Goal: Task Accomplishment & Management: Complete application form

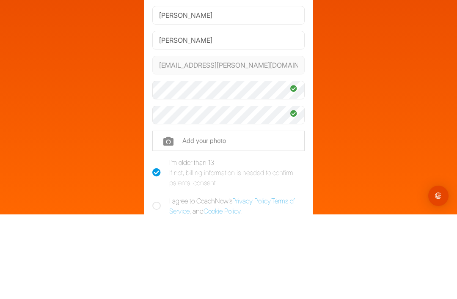
click at [232, 215] on input "file" at bounding box center [228, 225] width 152 height 20
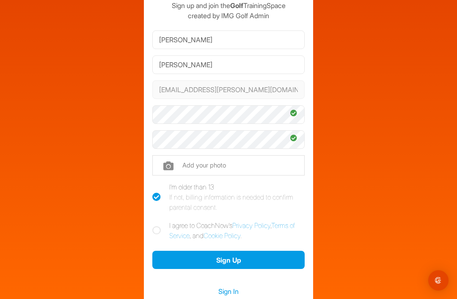
scroll to position [78, 0]
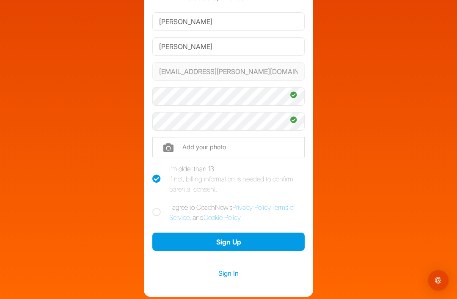
click at [152, 202] on label "I agree to CoachNow's Privacy Policy , Terms of Service , and Cookie Policy ." at bounding box center [228, 212] width 152 height 20
click at [152, 202] on input "I agree to CoachNow's Privacy Policy , Terms of Service , and Cookie Policy ." at bounding box center [155, 205] width 6 height 6
checkbox input "true"
click at [192, 233] on button "Sign Up" at bounding box center [228, 242] width 152 height 18
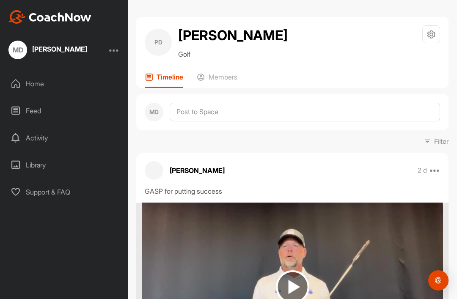
click at [36, 82] on div "Home" at bounding box center [64, 83] width 119 height 21
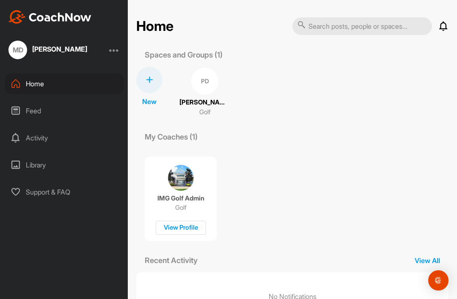
click at [199, 108] on p "Golf" at bounding box center [204, 112] width 11 height 10
